Goal: Task Accomplishment & Management: Manage account settings

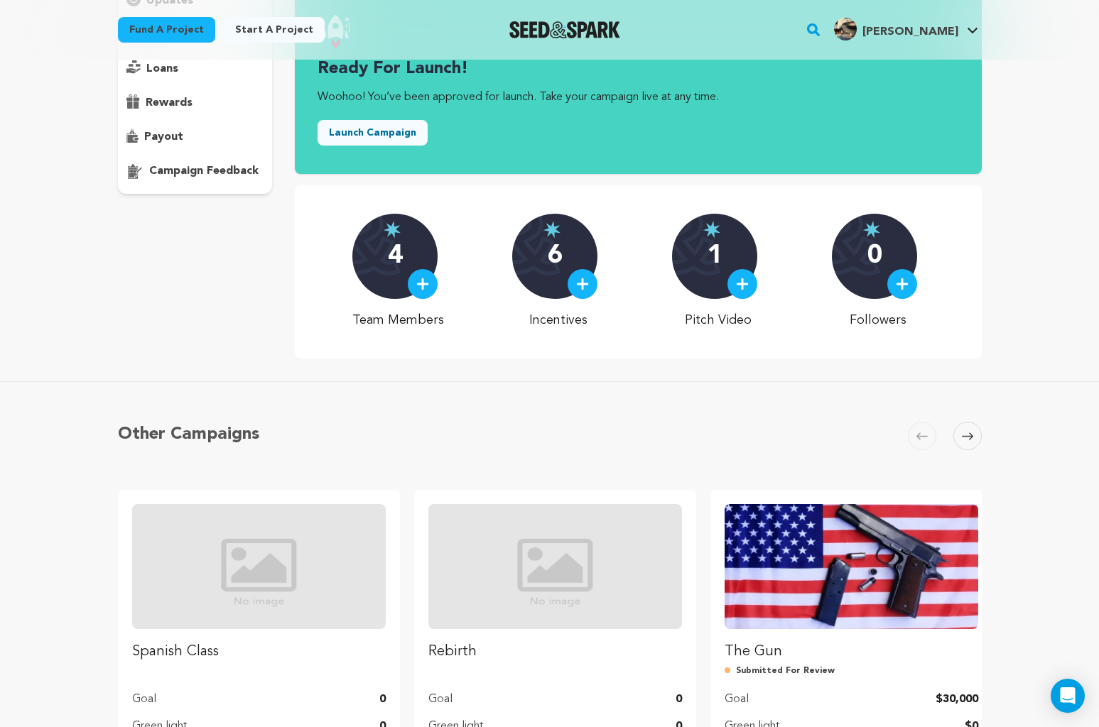
scroll to position [340, 0]
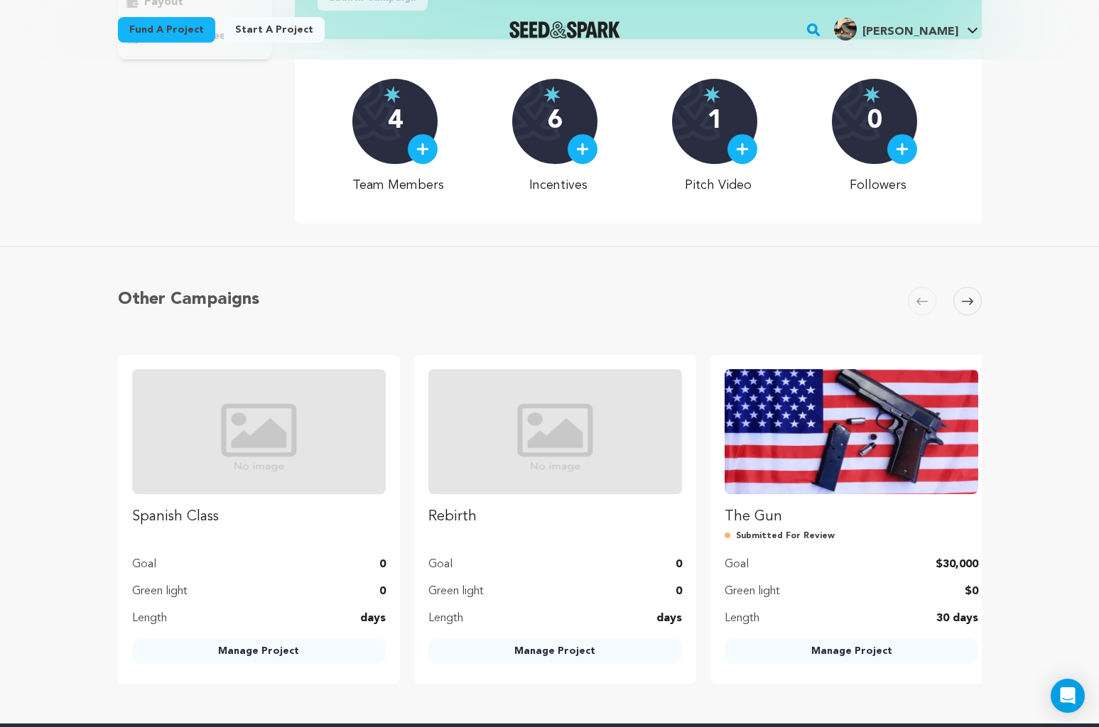
click at [837, 657] on link "Manage Project" at bounding box center [852, 652] width 254 height 26
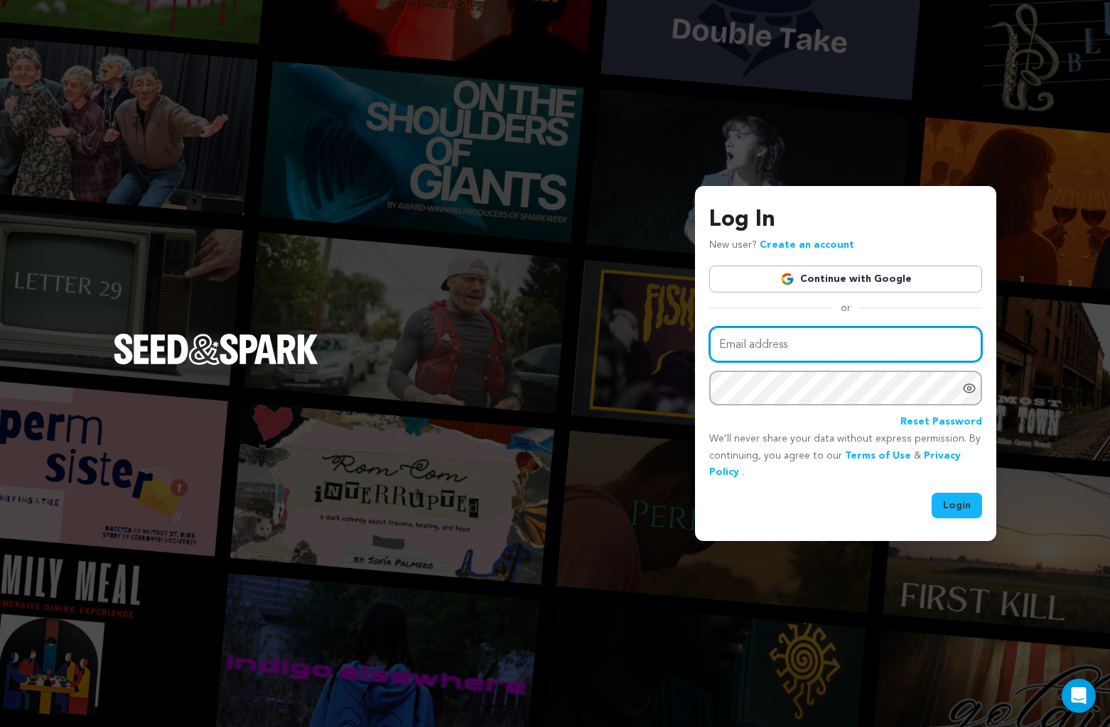
type input "israel@fastfirefilms.com"
click at [949, 502] on button "Login" at bounding box center [956, 506] width 50 height 26
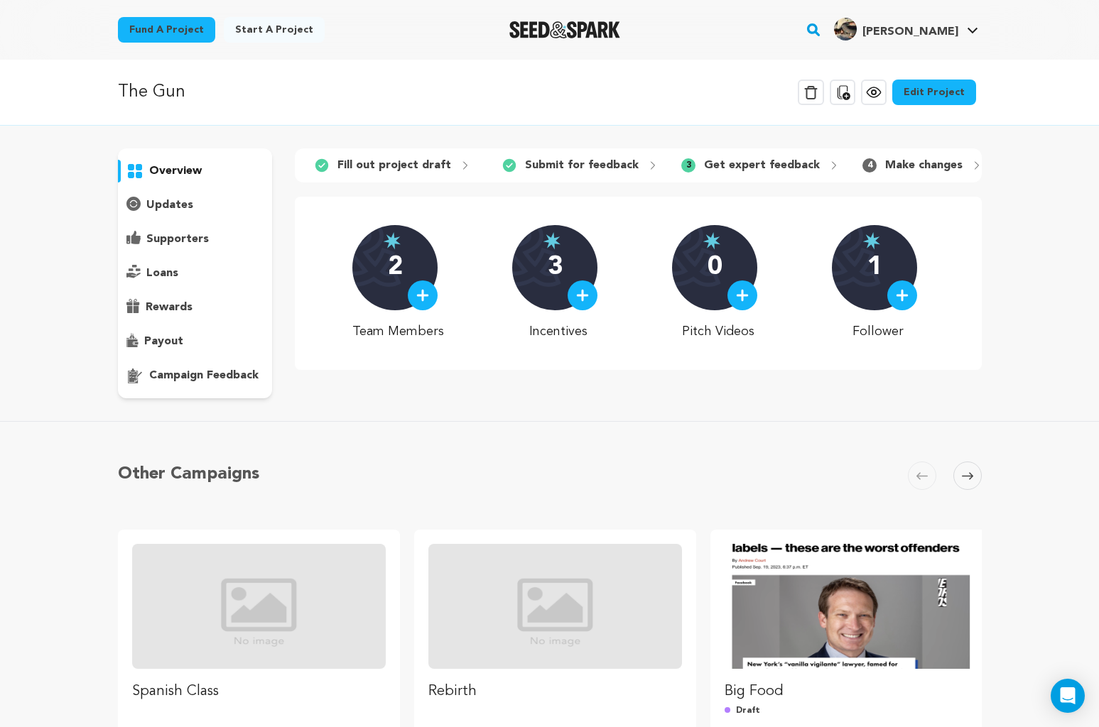
click at [229, 369] on p "campaign feedback" at bounding box center [203, 375] width 109 height 17
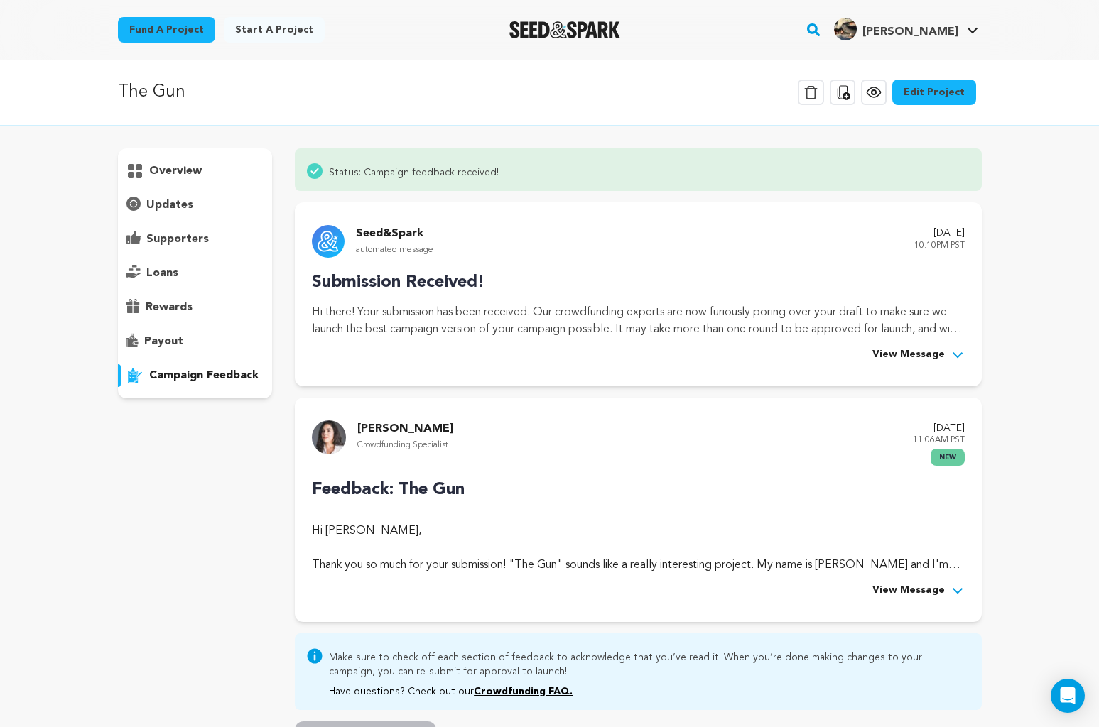
click at [955, 585] on icon at bounding box center [957, 591] width 14 height 14
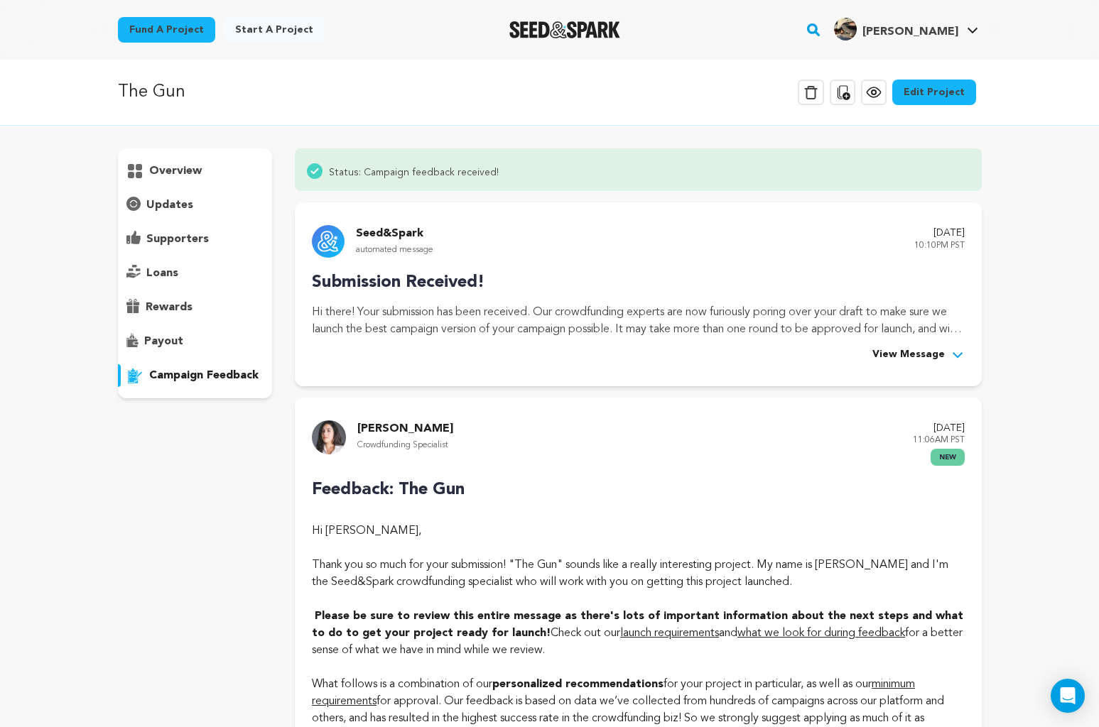
click at [182, 167] on p "overview" at bounding box center [175, 171] width 53 height 17
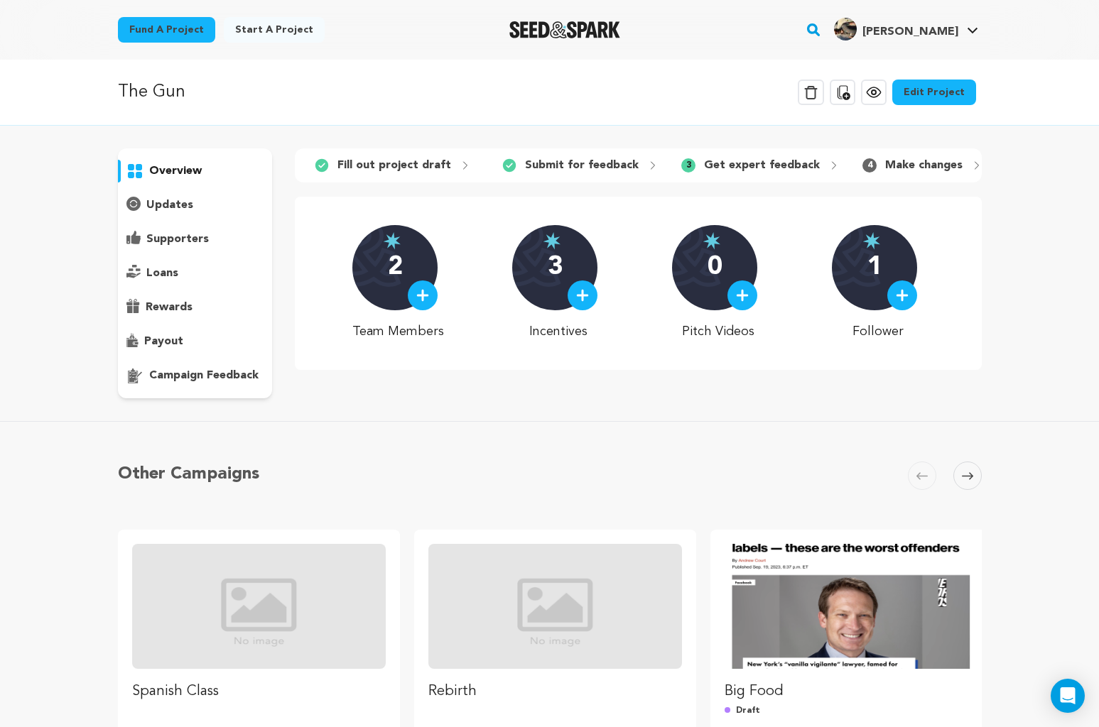
click at [178, 198] on p "updates" at bounding box center [169, 205] width 47 height 17
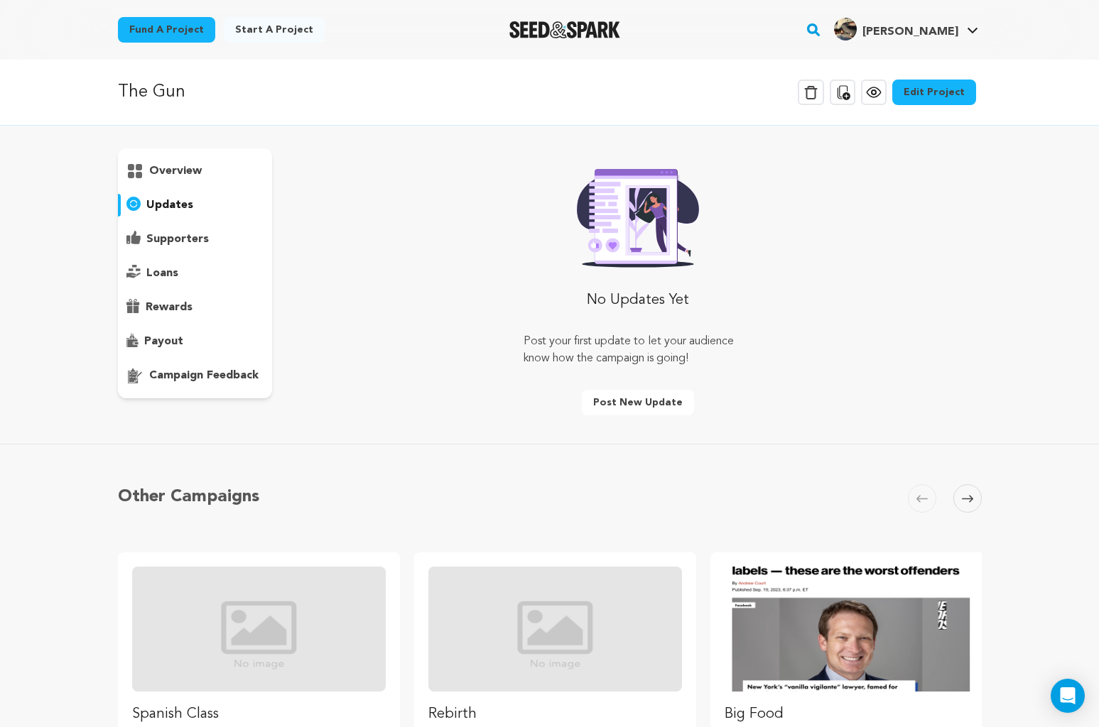
click at [175, 169] on p "overview" at bounding box center [175, 171] width 53 height 17
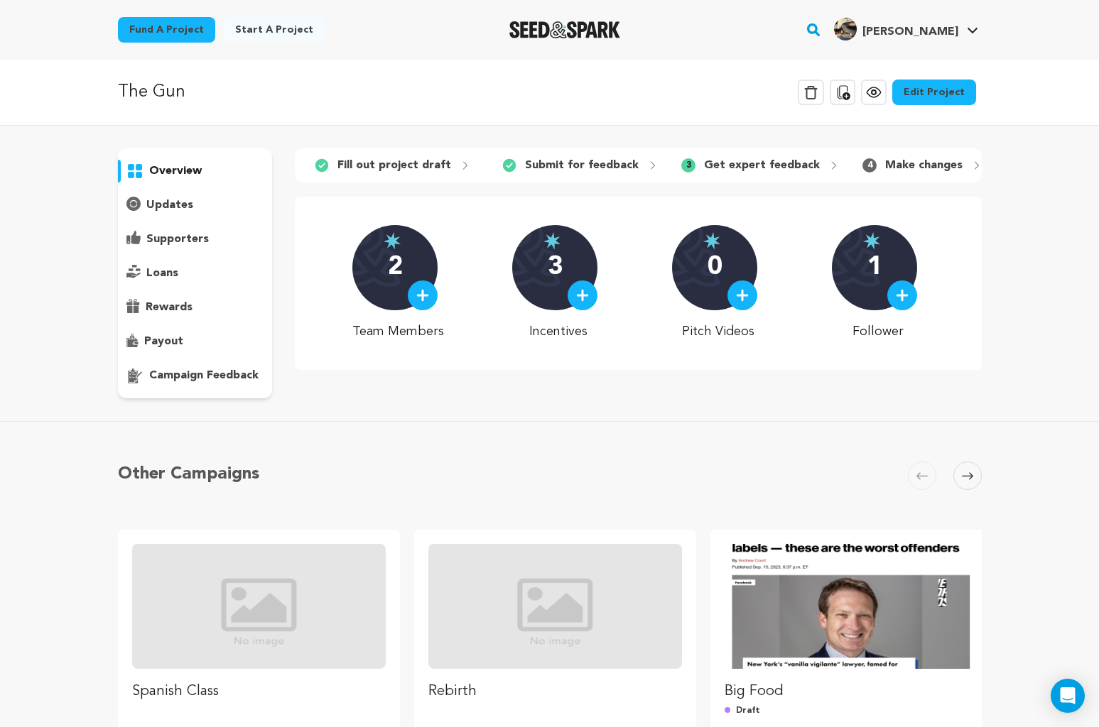
click at [950, 94] on link "Edit Project" at bounding box center [934, 93] width 84 height 26
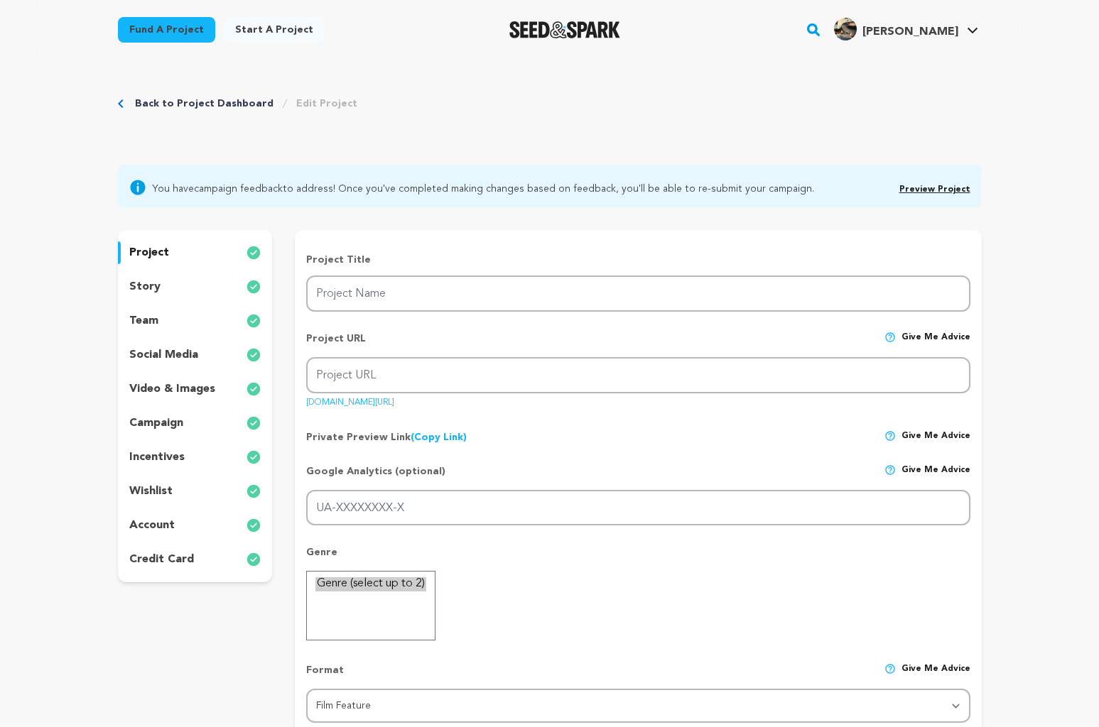
type input "The Gun"
type input "the-gun"
type input "Does owning a gun make you safer? How does possessing a gun change your brain? …"
type textarea "The physiological and neurological reality of gun ownership. How does the power…"
type textarea "The Gun takes aim at the firearm industry and the false narrative that gun owne…"
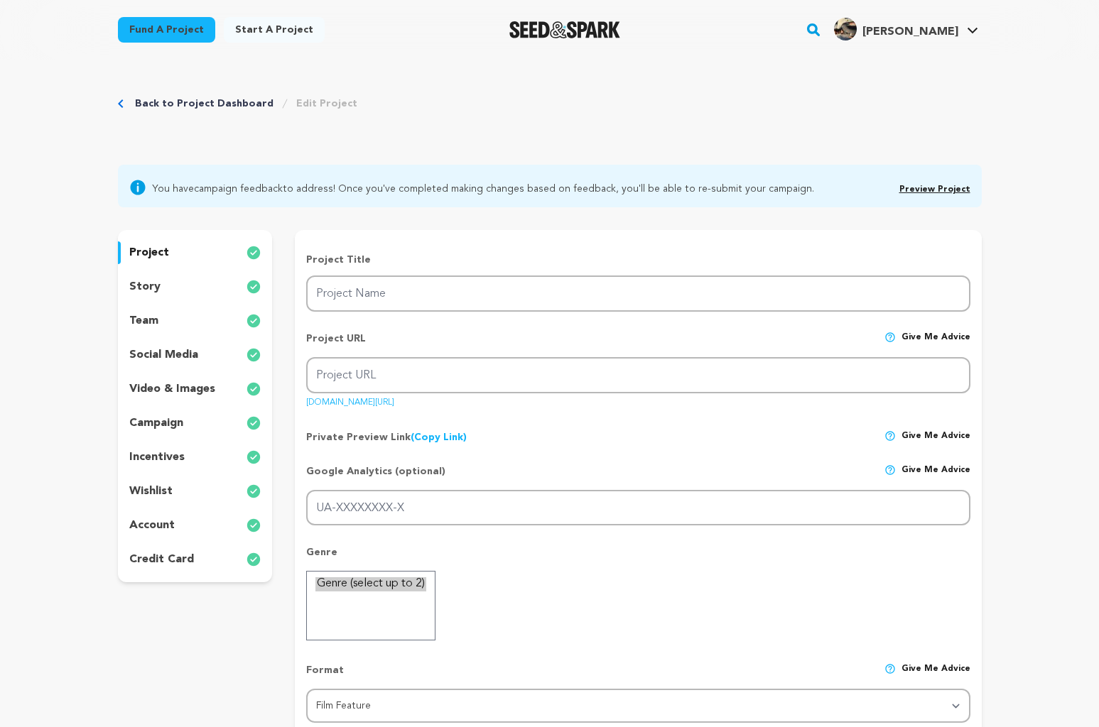
radio input "true"
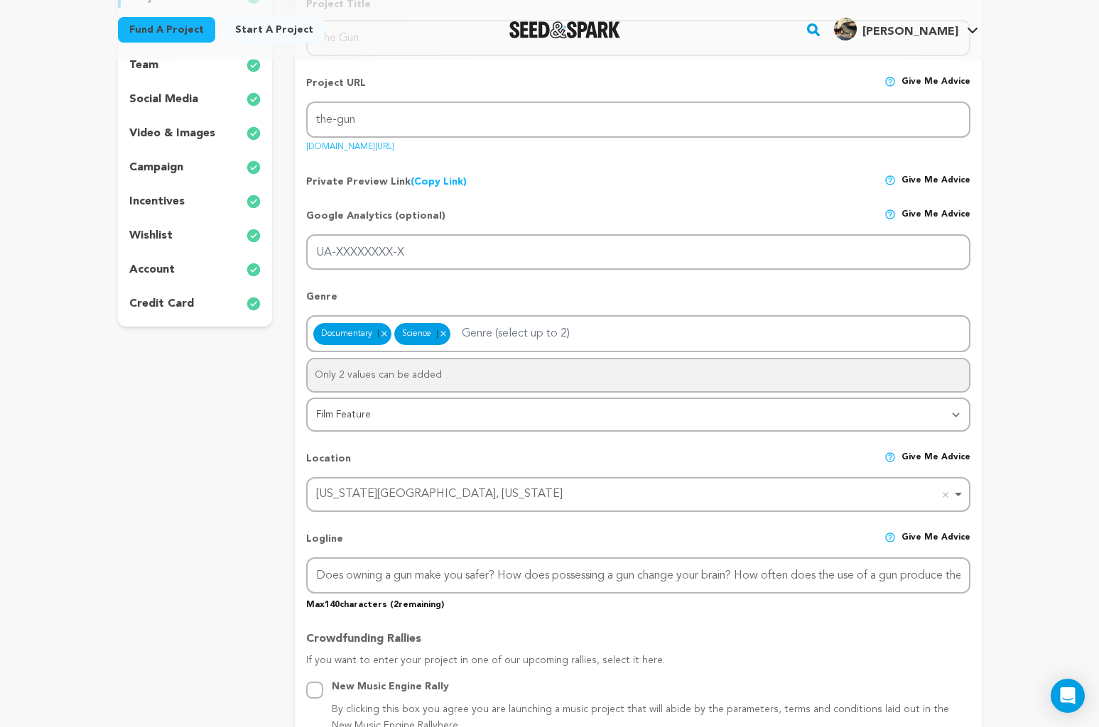
scroll to position [288, 0]
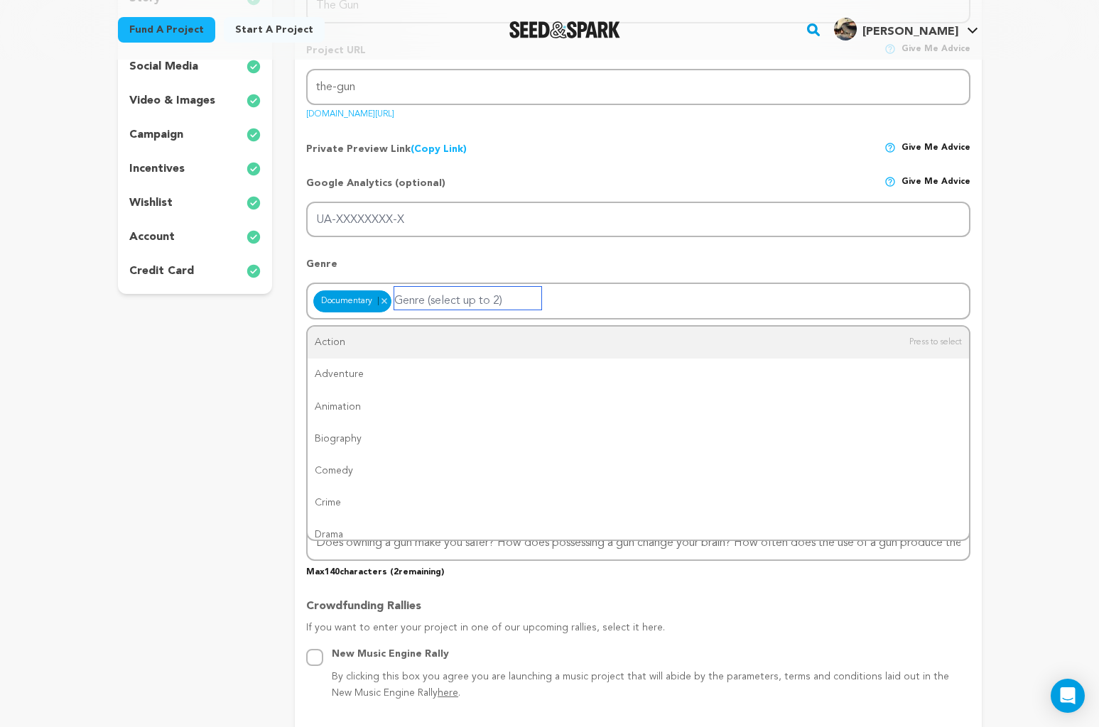
click at [440, 298] on input "Genre (select up to 2)" at bounding box center [467, 298] width 147 height 23
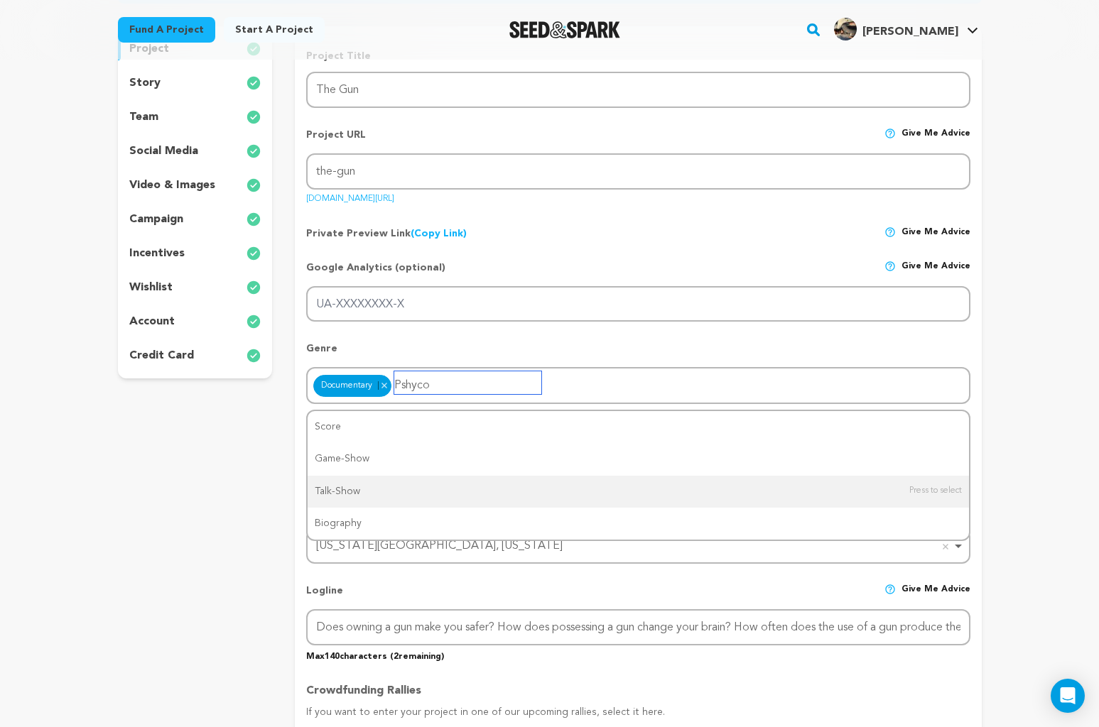
scroll to position [201, 0]
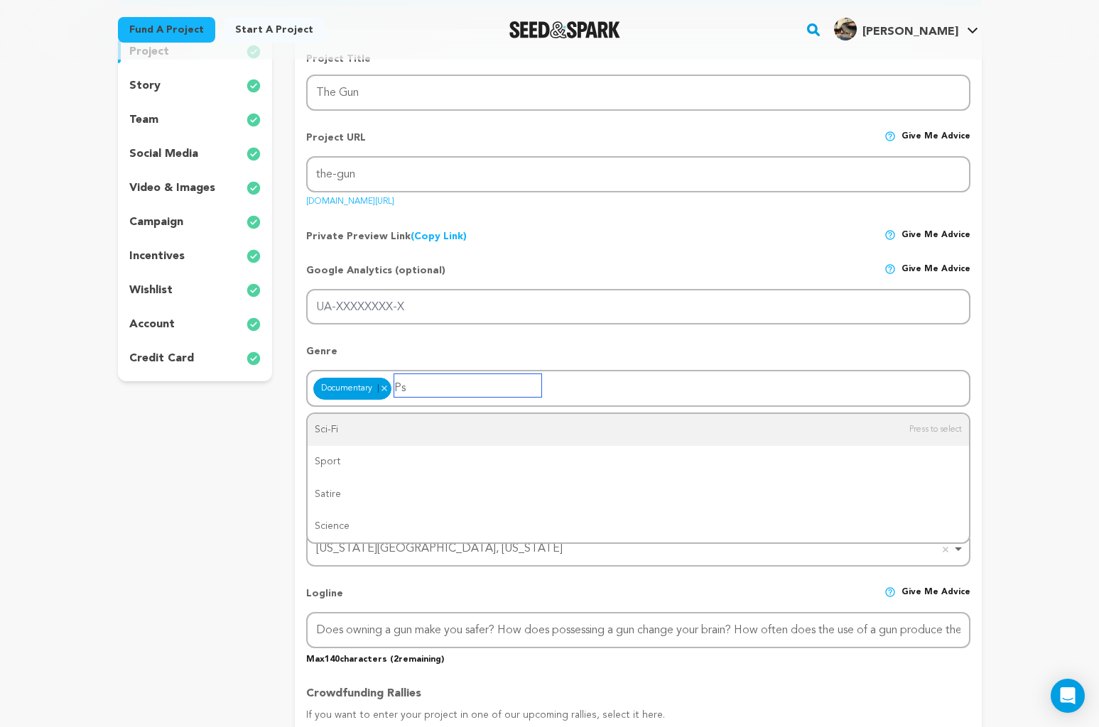
type input "P"
type input "M"
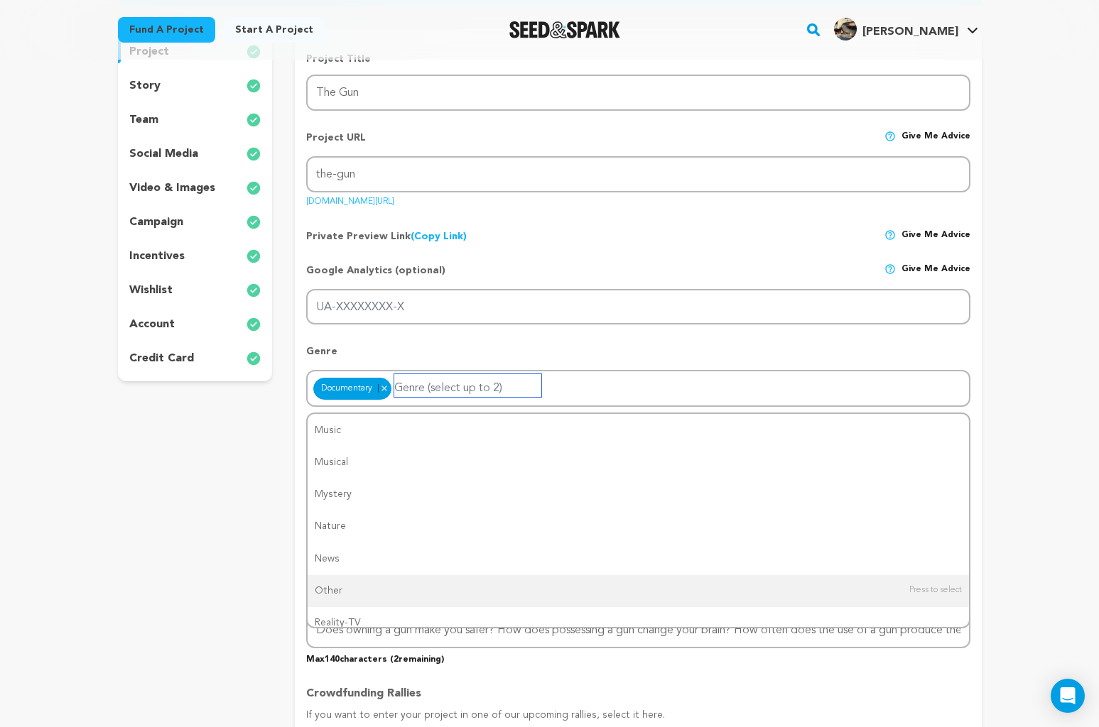
scroll to position [0, 0]
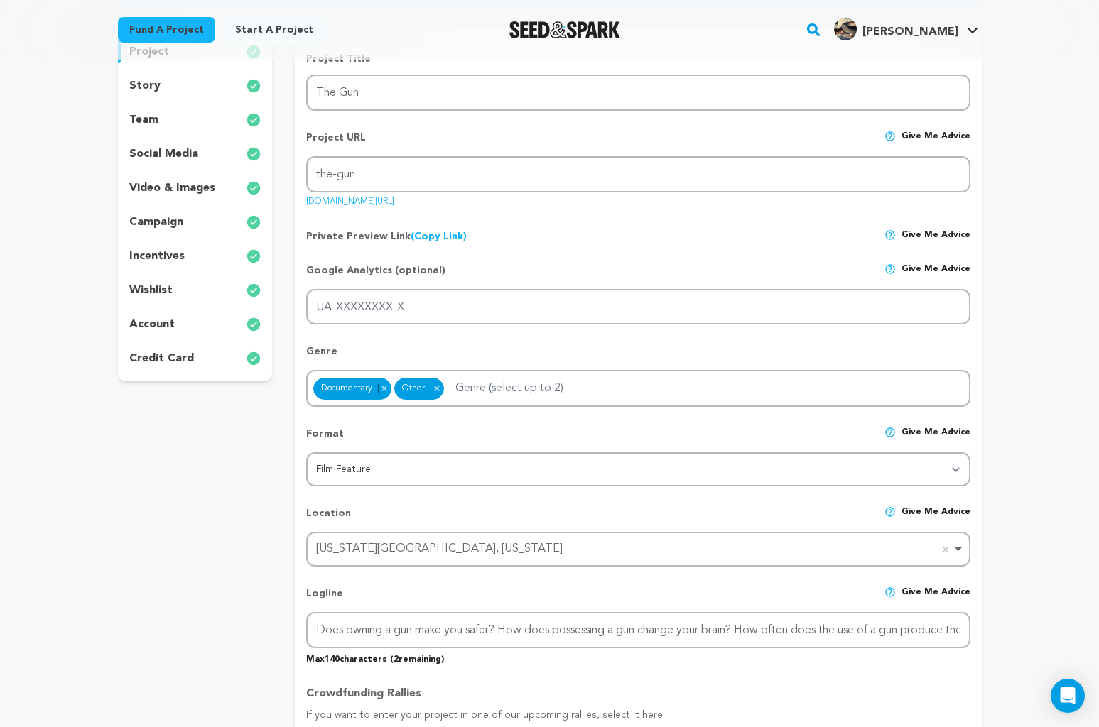
click at [579, 676] on div "Crowdfunding Rallies If you want to enter your project in one of our upcoming r…" at bounding box center [637, 732] width 663 height 116
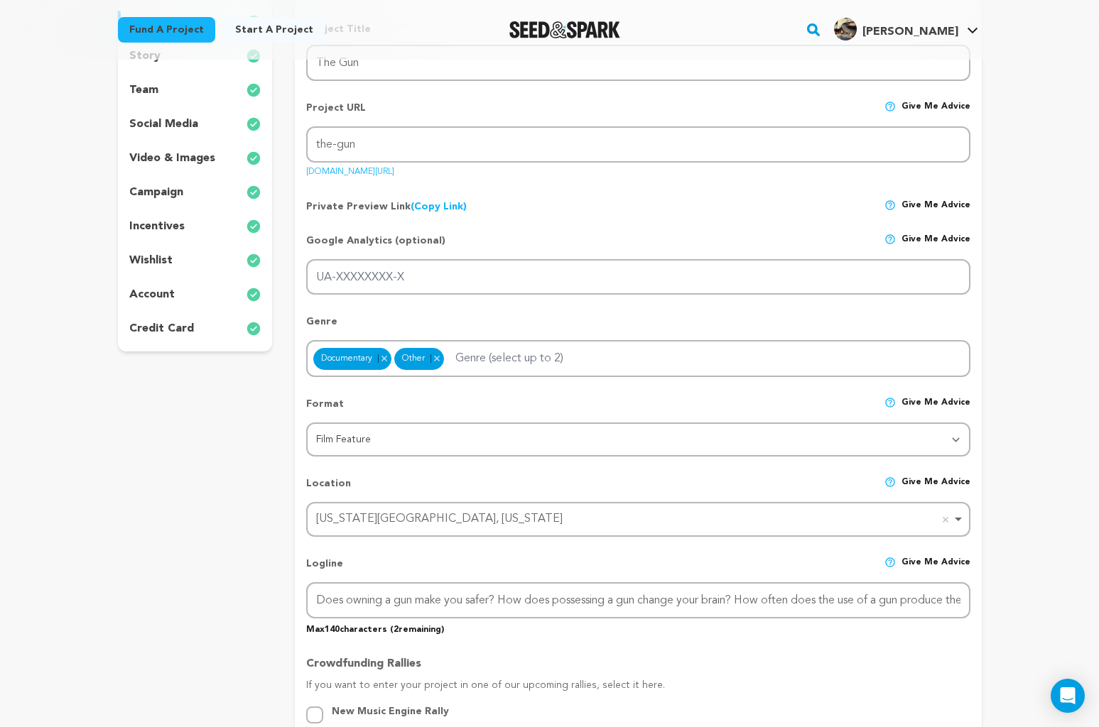
scroll to position [37, 0]
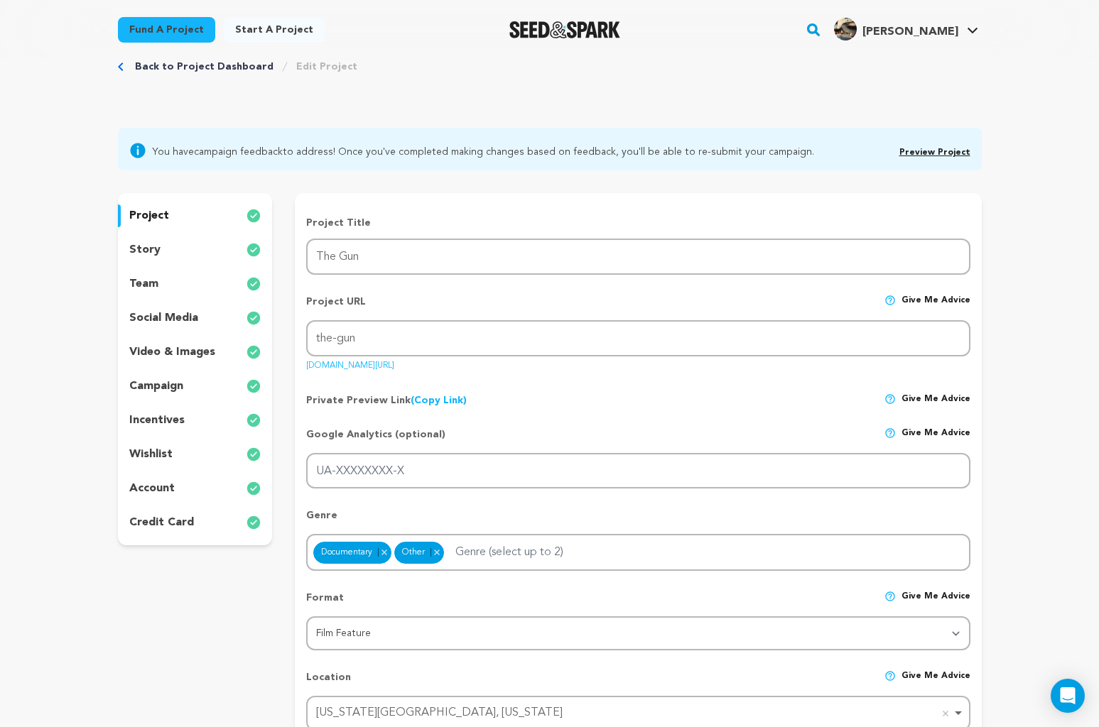
click at [156, 251] on p "story" at bounding box center [144, 250] width 31 height 17
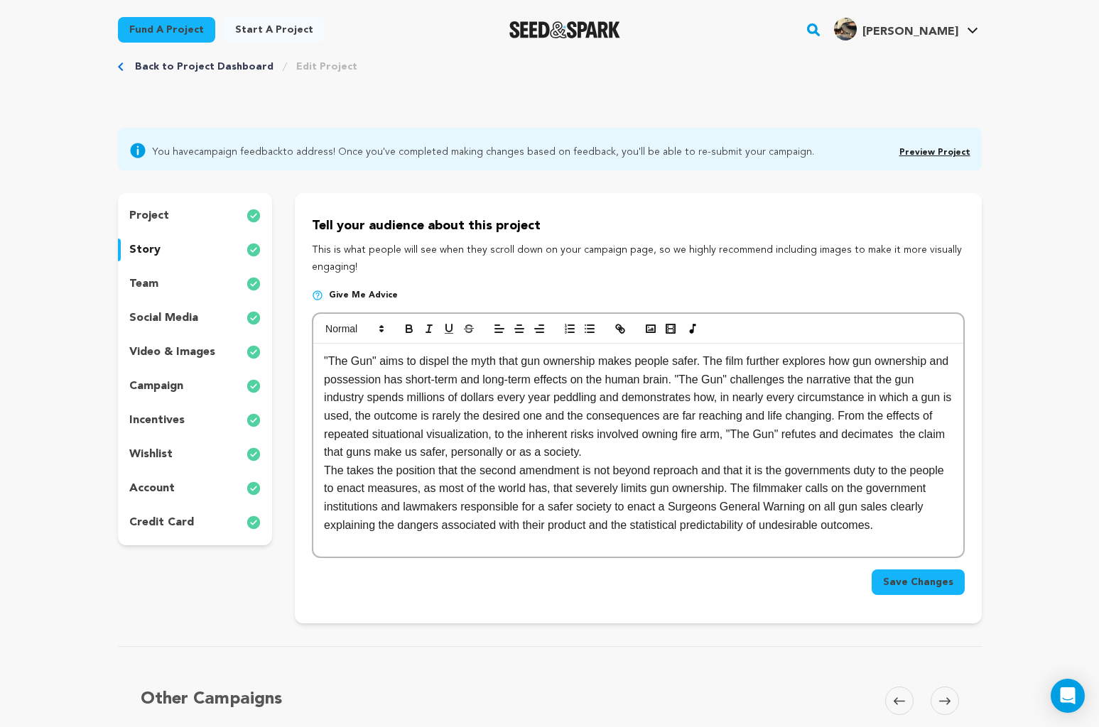
click at [323, 361] on div ""The Gun" aims to dispel the myth that gun ownership makes people safer. The fi…" at bounding box center [637, 450] width 649 height 213
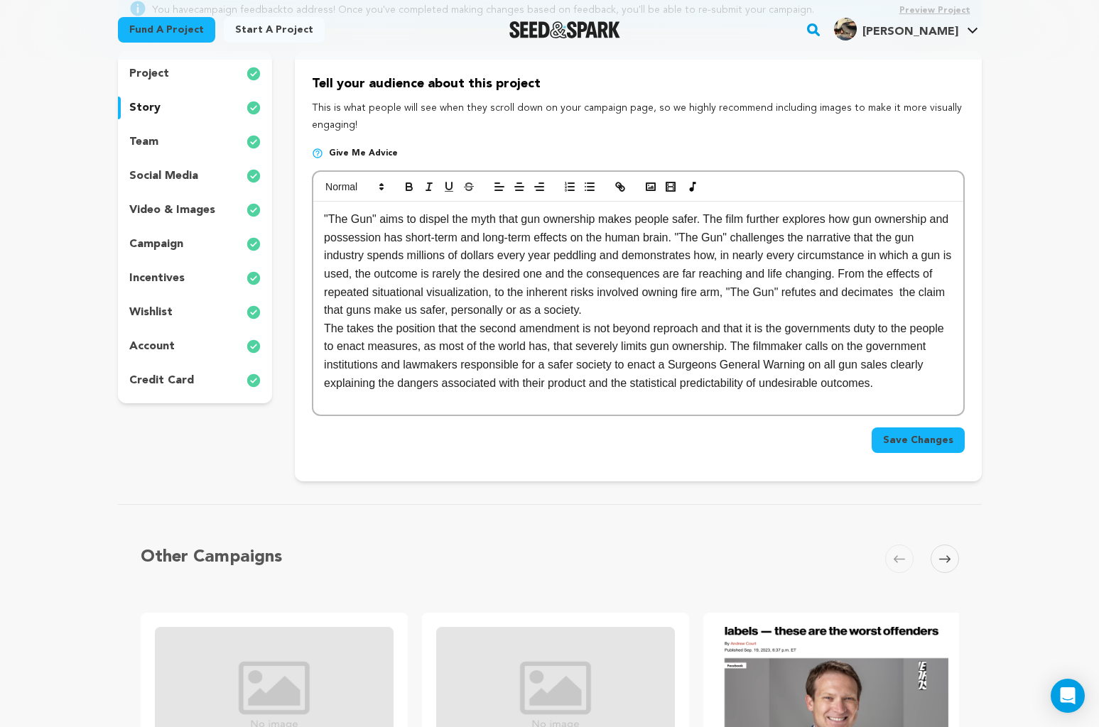
scroll to position [9, 0]
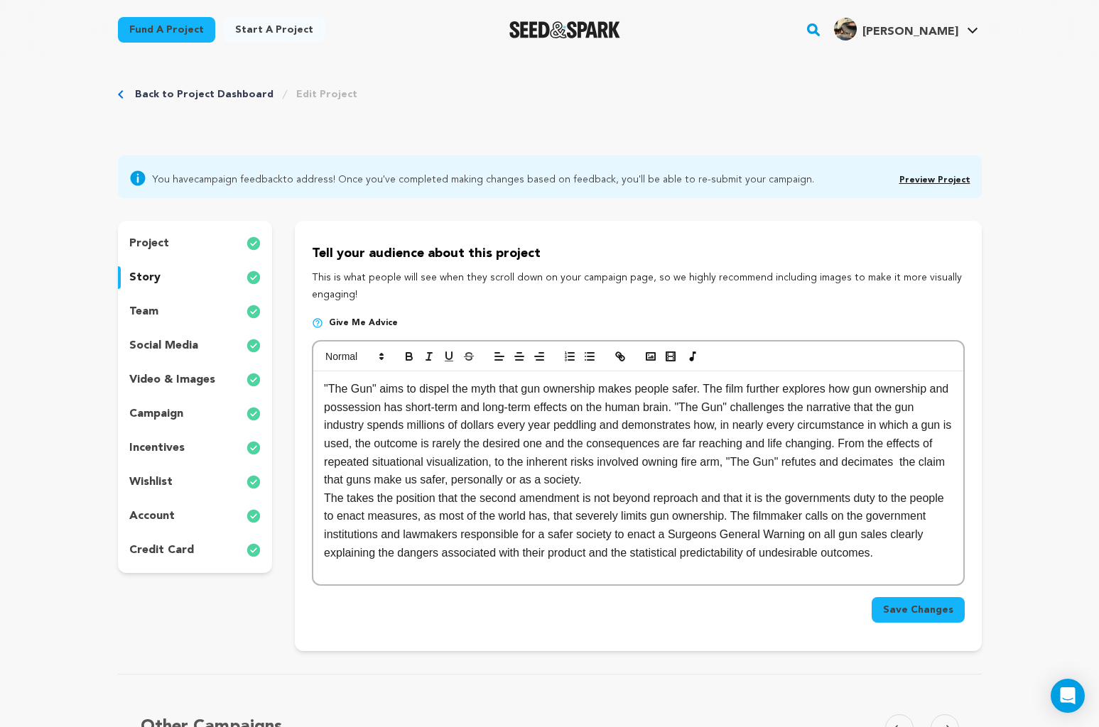
click at [701, 476] on p ""The Gun" aims to dispel the myth that gun ownership makes people safer. The fi…" at bounding box center [638, 434] width 628 height 109
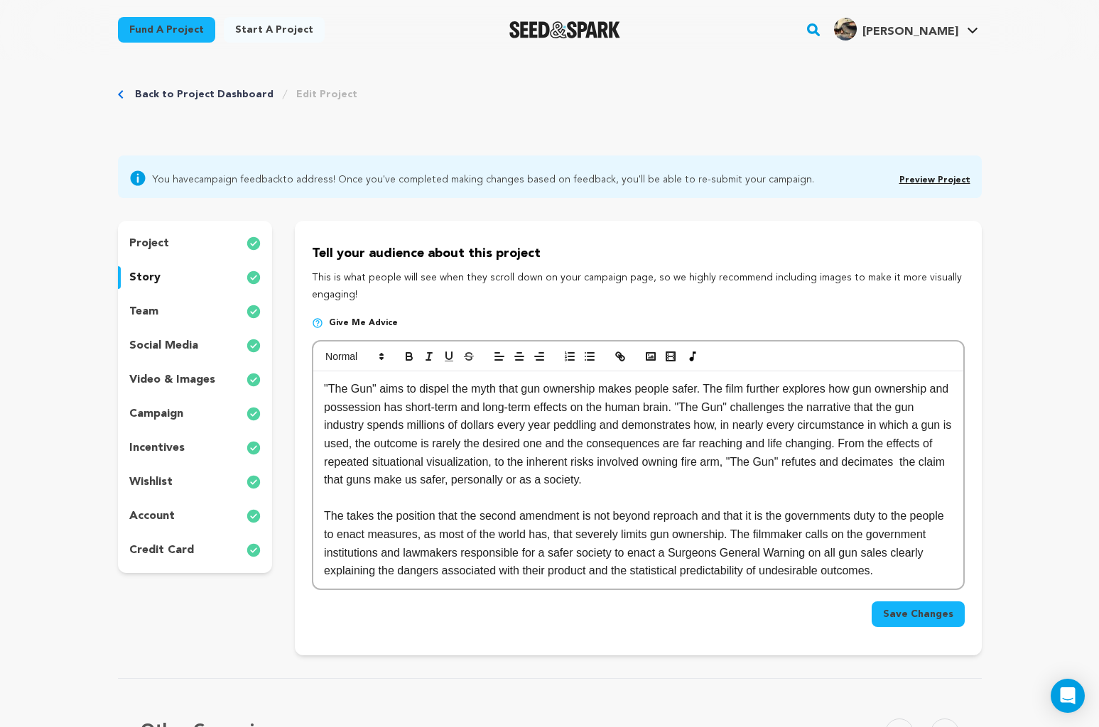
click at [701, 475] on p ""The Gun" aims to dispel the myth that gun ownership makes people safer. The fi…" at bounding box center [638, 434] width 628 height 109
click at [651, 356] on polyline "button" at bounding box center [651, 357] width 6 height 4
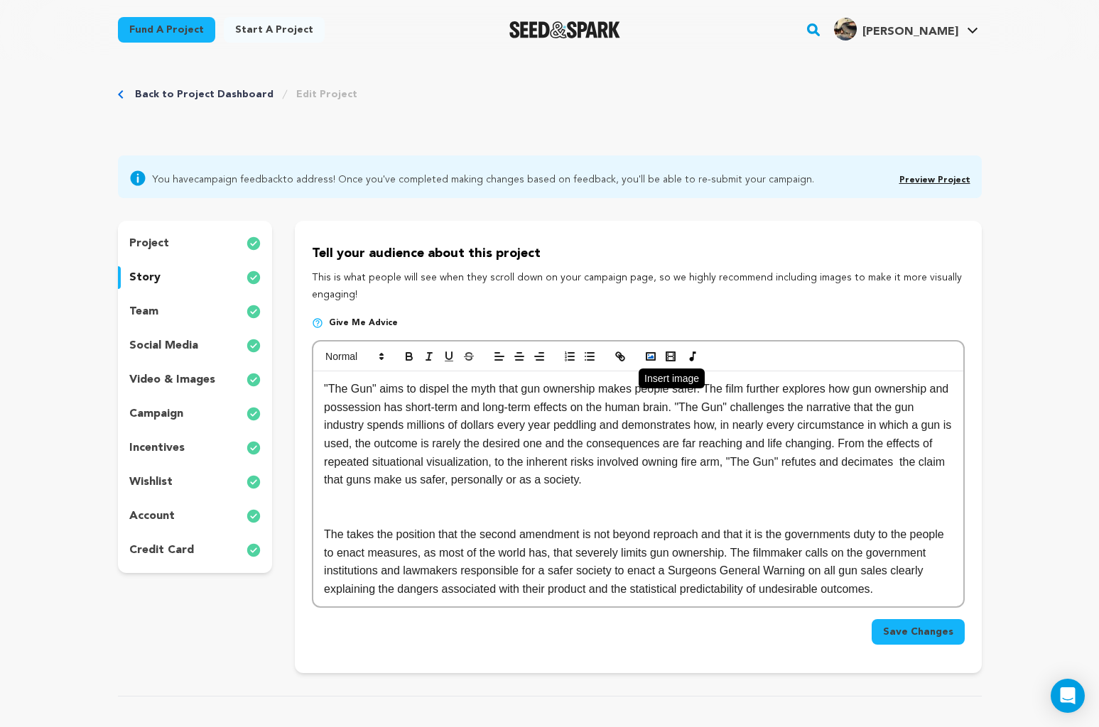
click at [651, 355] on icon "button" at bounding box center [650, 356] width 13 height 13
drag, startPoint x: 703, startPoint y: 485, endPoint x: 679, endPoint y: 498, distance: 27.3
click at [702, 489] on p at bounding box center [638, 498] width 628 height 18
click at [647, 353] on rect "button" at bounding box center [650, 356] width 9 height 7
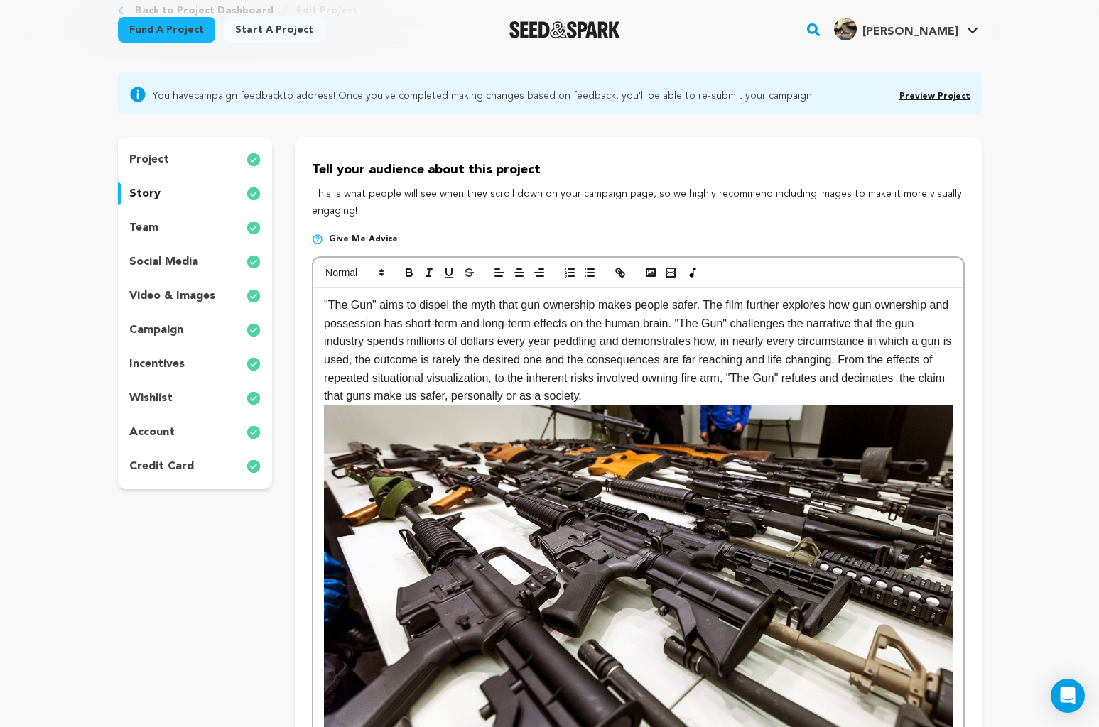
scroll to position [251, 0]
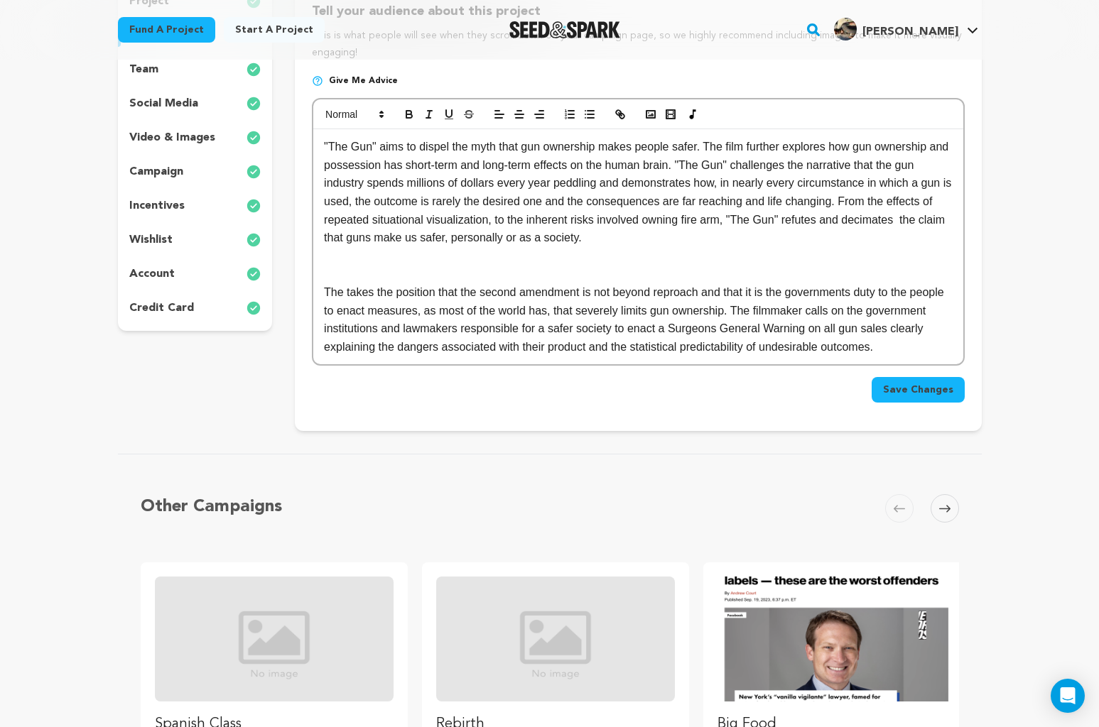
click at [699, 218] on p ""The Gun" aims to dispel the myth that gun ownership makes people safer. The fi…" at bounding box center [638, 192] width 628 height 109
click at [384, 233] on p ""The Gun" aims to dispel the myth that gun ownership makes people safer. The fi…" at bounding box center [638, 192] width 628 height 109
click at [347, 291] on p "The takes the position that the second amendment is not beyond reproach and tha…" at bounding box center [638, 319] width 628 height 72
click at [470, 289] on p "The gun manufactures takes the position that the second amendment is not beyond…" at bounding box center [638, 319] width 628 height 72
click at [346, 291] on p "Gun proponents the position that the second amendment is not beyond reproach an…" at bounding box center [638, 319] width 628 height 72
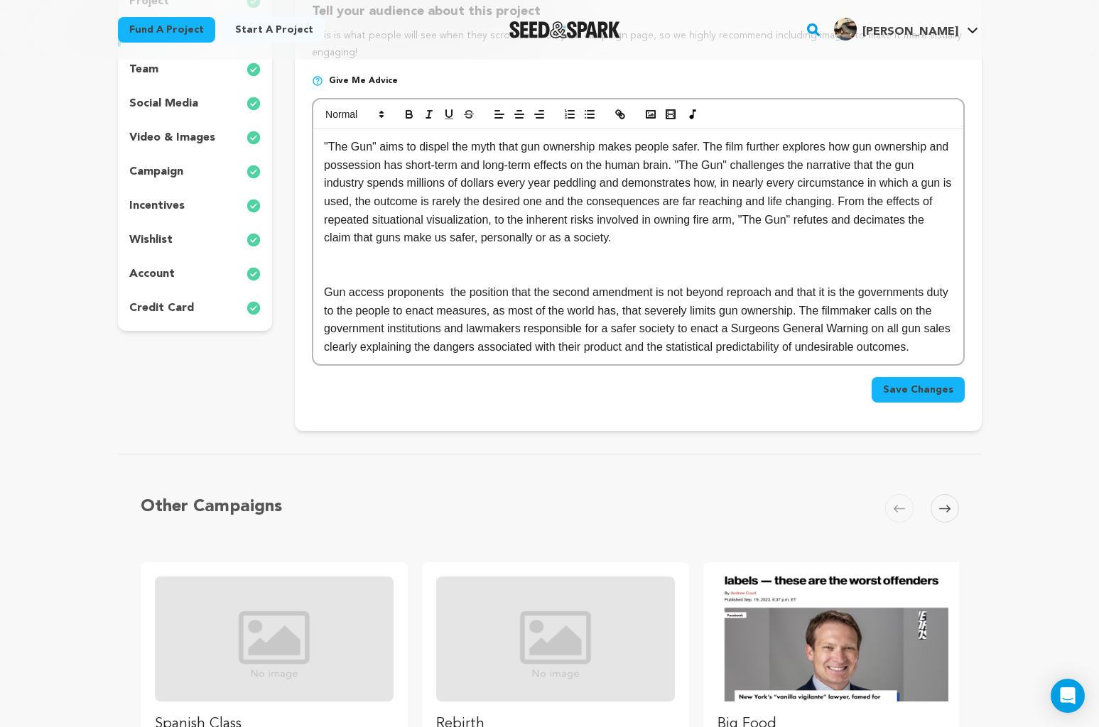
click at [449, 289] on p "Gun access proponents the position that the second amendment is not beyond repr…" at bounding box center [638, 319] width 628 height 72
click at [789, 308] on p "Gun access proponents take the position that the second amendment is not beyond…" at bounding box center [638, 319] width 628 height 72
drag, startPoint x: 937, startPoint y: 306, endPoint x: 904, endPoint y: 310, distance: 32.9
click at [904, 310] on p "Gun access proponents take the position that the second amendment is not beyond…" at bounding box center [638, 319] width 628 height 72
click at [345, 323] on p "Gun access proponents take the position that the second amendment is not beyond…" at bounding box center [638, 319] width 628 height 72
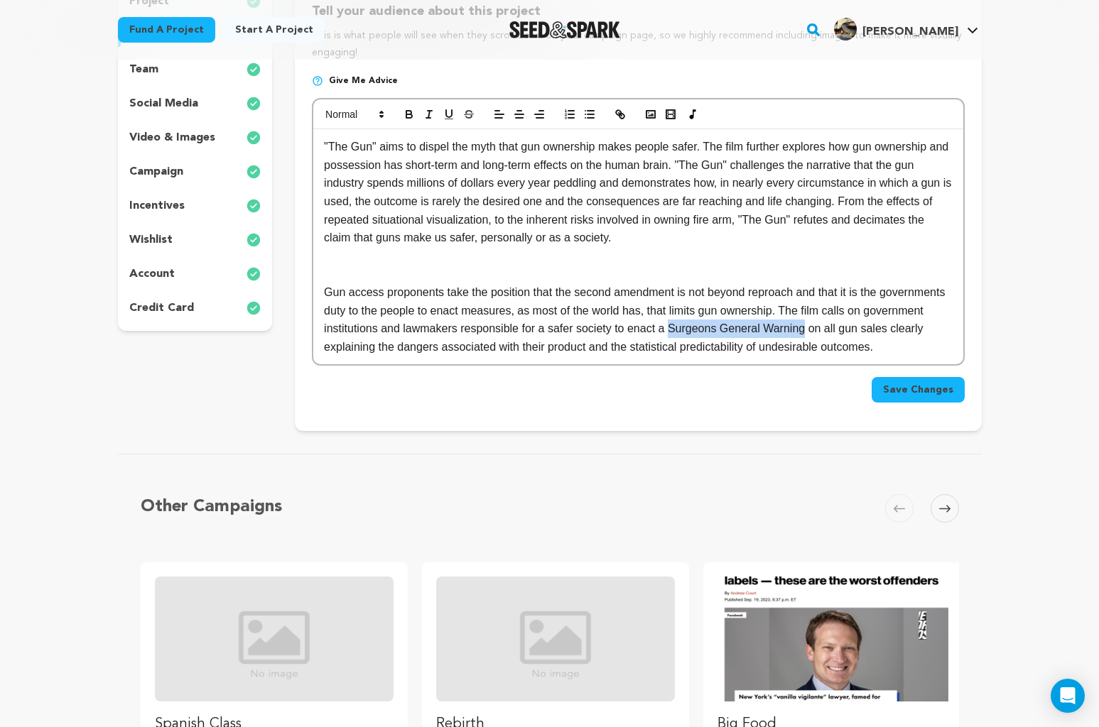
drag, startPoint x: 878, startPoint y: 324, endPoint x: 739, endPoint y: 328, distance: 138.6
click at [739, 328] on p "Gun access proponents take the position that the second amendment is not beyond…" at bounding box center [638, 319] width 628 height 72
click at [410, 114] on icon "button" at bounding box center [409, 116] width 6 height 4
click at [649, 352] on p "Gun access proponents take the position that the second amendment is not beyond…" at bounding box center [638, 319] width 628 height 72
click at [350, 343] on p "Gun access proponents take the position that the second amendment is not beyond…" at bounding box center [638, 319] width 628 height 72
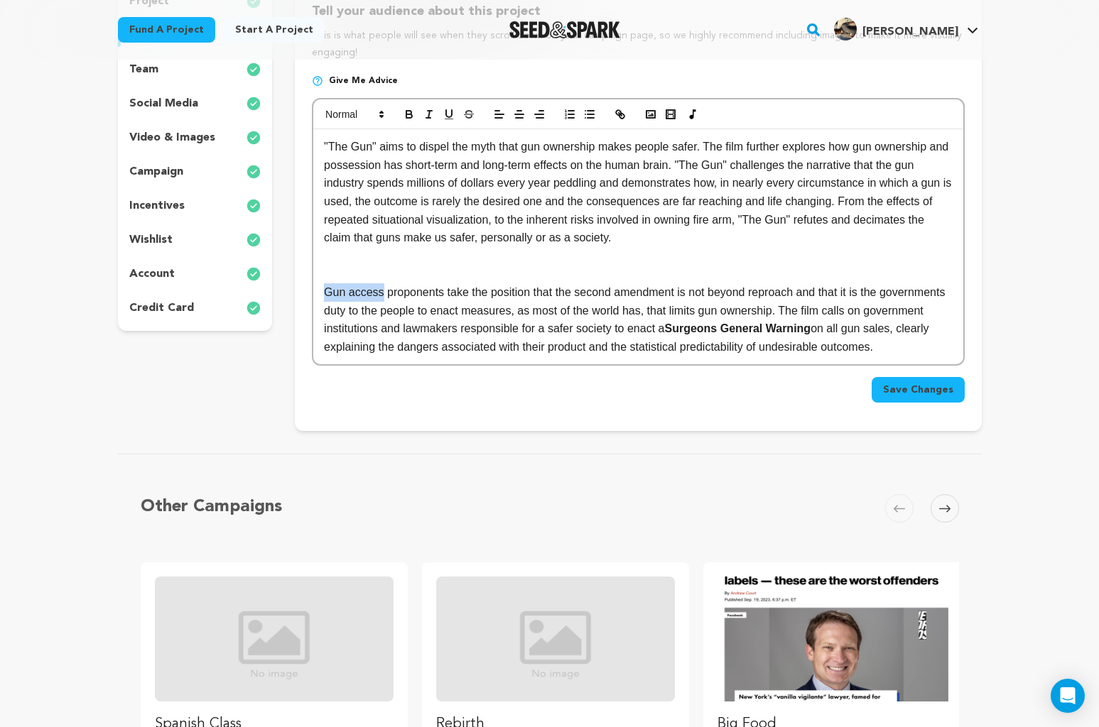
drag, startPoint x: 384, startPoint y: 289, endPoint x: 327, endPoint y: 288, distance: 56.1
click at [327, 288] on p "Gun access proponents take the position that the second amendment is not beyond…" at bounding box center [638, 319] width 628 height 72
click at [780, 305] on p "The gun lobby takes the position that the second amendment is not beyond reproa…" at bounding box center [638, 319] width 628 height 72
click at [386, 356] on p "The gun lobby takes the position that the second amendment is not beyond reproa…" at bounding box center [638, 319] width 628 height 72
